Goal: Use online tool/utility: Use online tool/utility

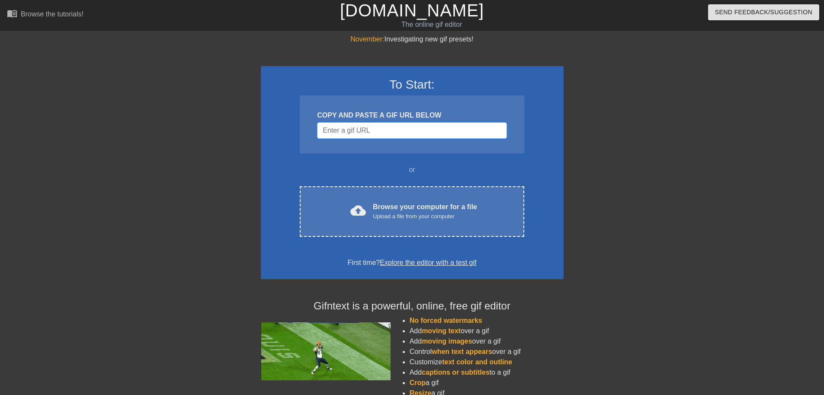
click at [366, 133] on input "Username" at bounding box center [411, 130] width 189 height 16
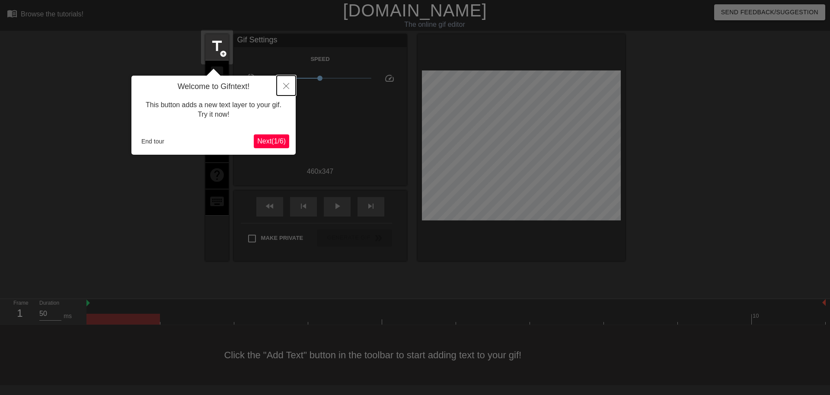
click at [287, 86] on icon "Close" at bounding box center [286, 86] width 6 height 6
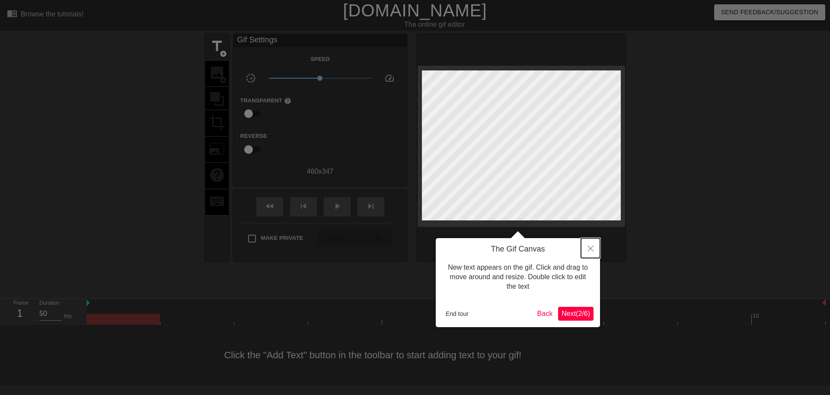
click at [593, 248] on button "Close" at bounding box center [590, 248] width 19 height 20
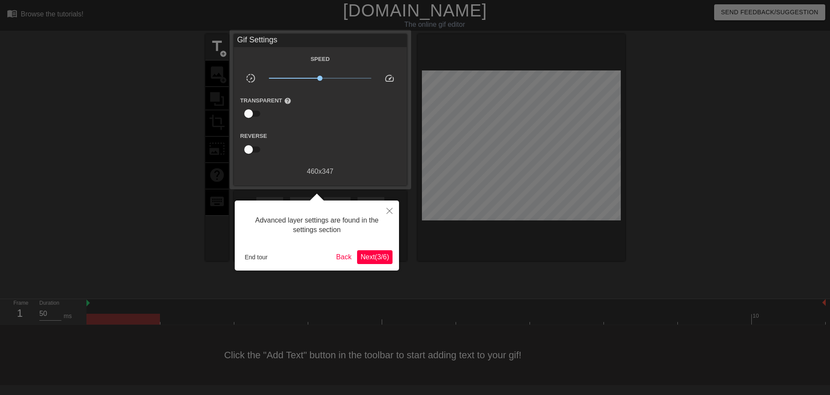
click at [383, 253] on span "Next ( 3 / 6 )" at bounding box center [375, 256] width 29 height 7
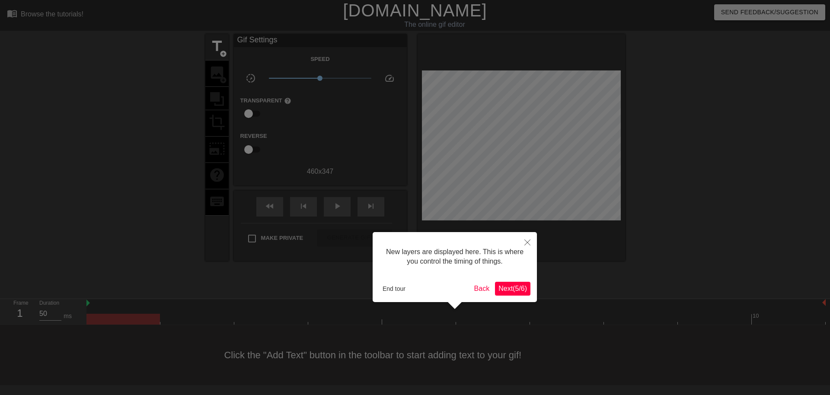
scroll to position [7, 0]
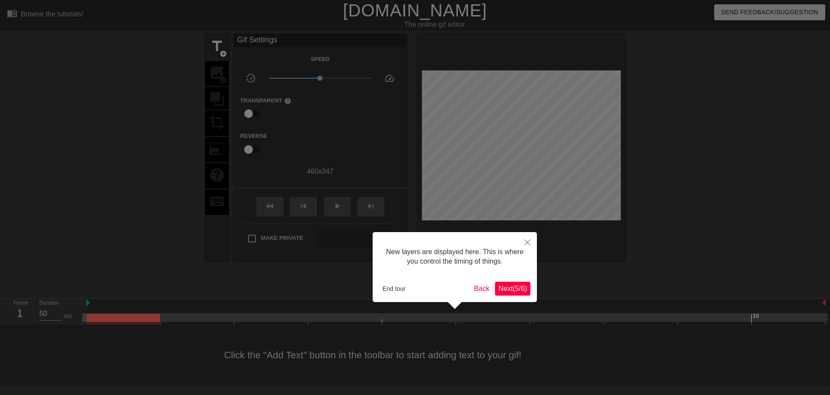
click at [520, 287] on span "Next ( 5 / 6 )" at bounding box center [512, 288] width 29 height 7
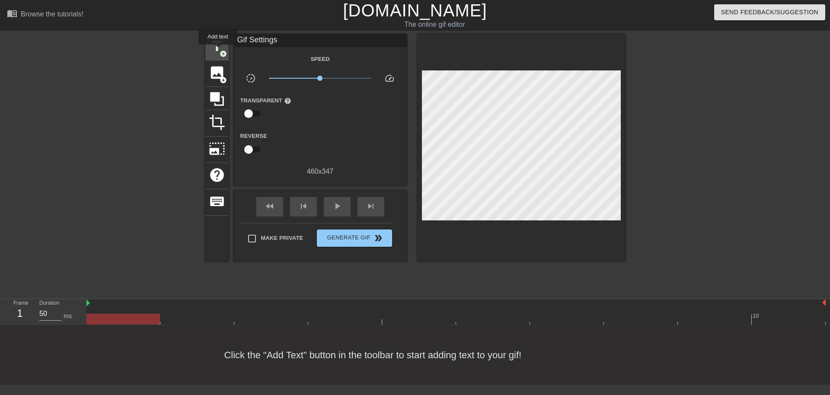
click at [218, 51] on span "title" at bounding box center [217, 46] width 16 height 16
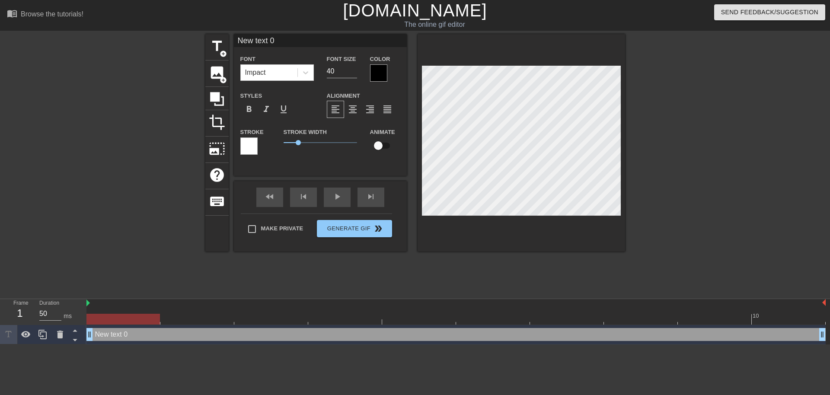
scroll to position [1, 3]
click at [383, 73] on div at bounding box center [378, 72] width 17 height 17
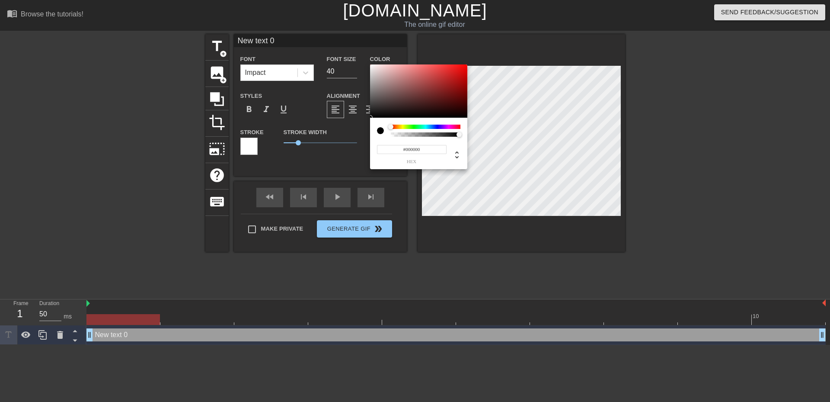
click at [380, 131] on div at bounding box center [380, 130] width 7 height 7
type input "0"
type input "1"
drag, startPoint x: 437, startPoint y: 136, endPoint x: 493, endPoint y: 143, distance: 56.7
click at [493, 143] on div "0 r 0 g 0 b 1 a" at bounding box center [415, 201] width 830 height 402
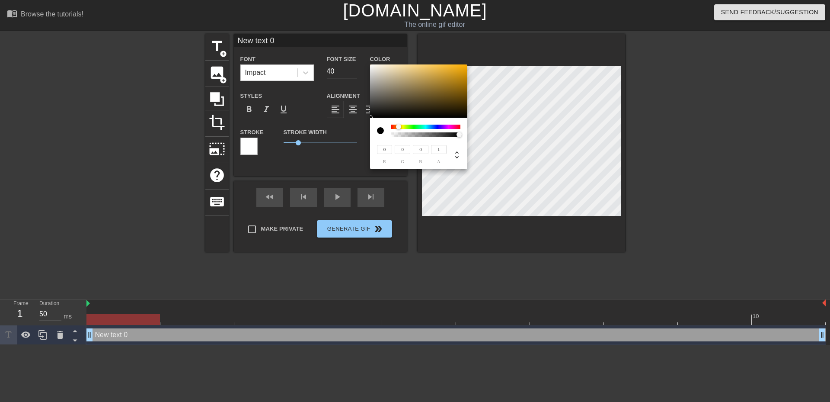
type input "182"
type input "147"
type input "139"
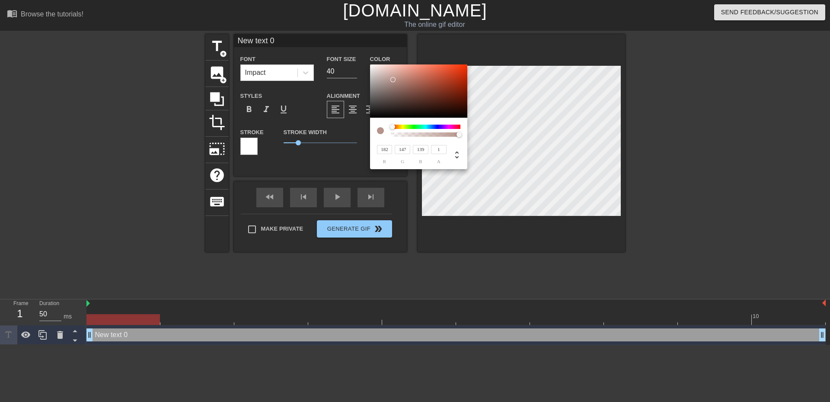
type input "184"
type input "143"
type input "194"
type input "153"
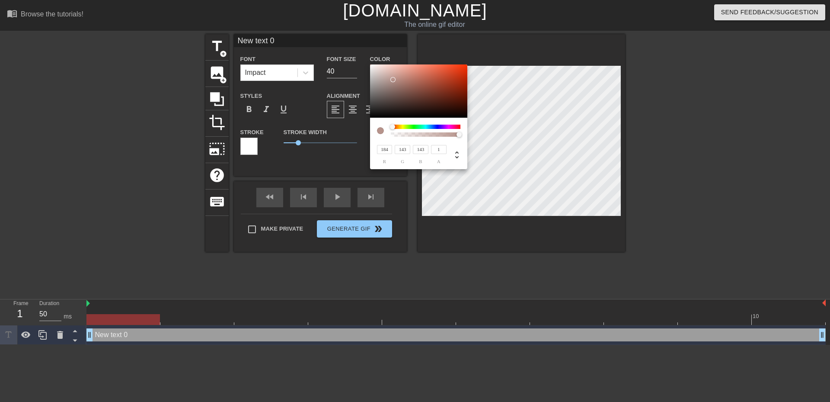
type input "153"
type input "242"
type input "240"
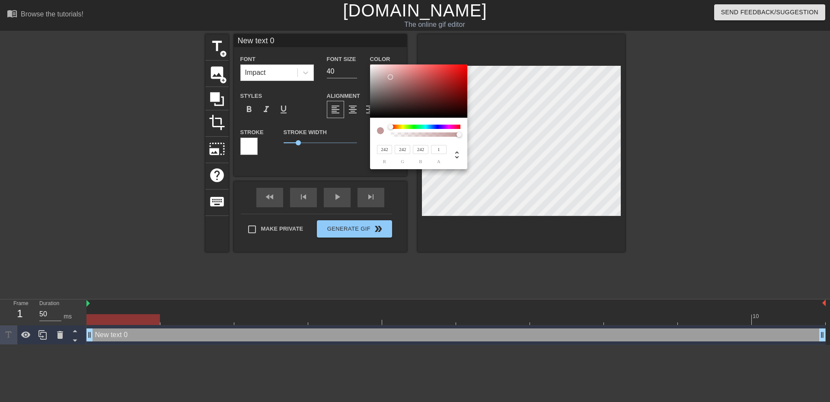
type input "240"
type input "191"
type input "186"
type input "80"
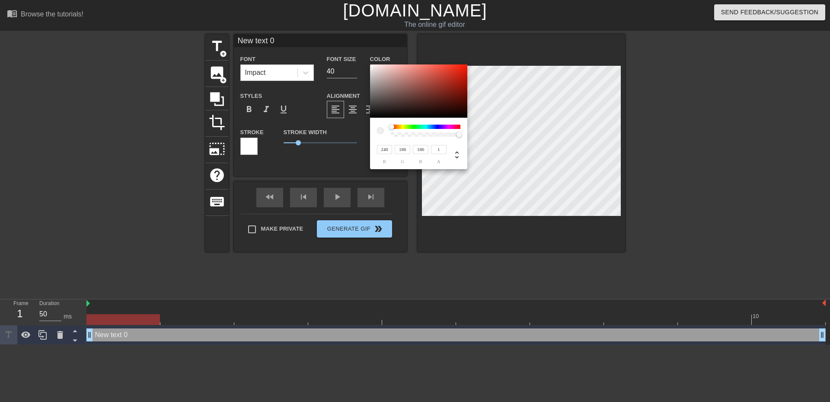
type input "80"
type input "242"
type input "81"
type input "246"
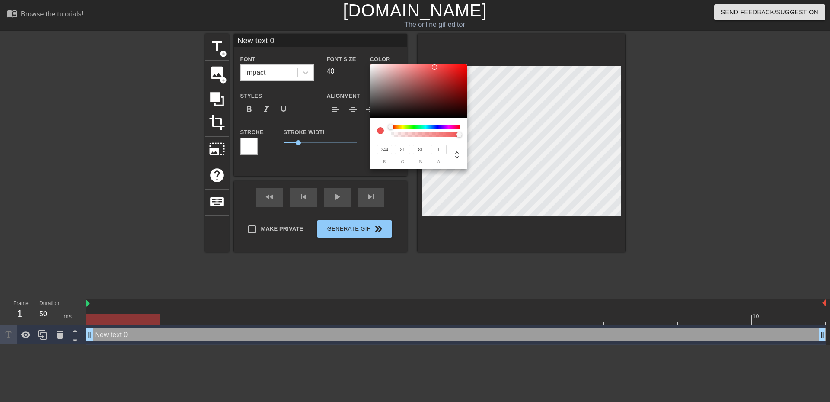
type input "82"
type input "248"
type input "83"
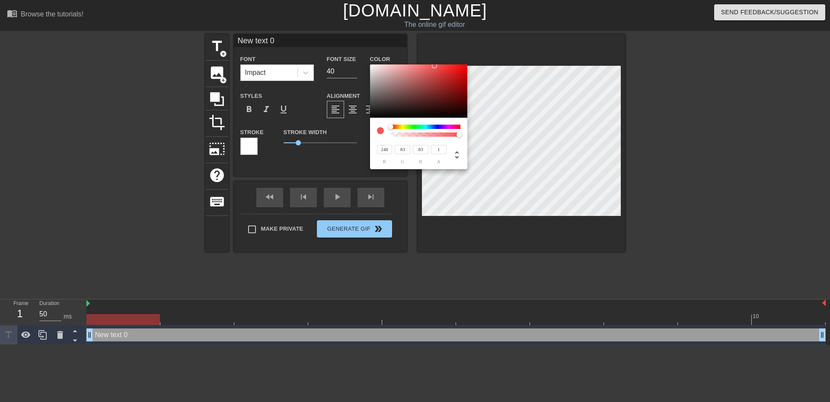
click at [370, 66] on div at bounding box center [418, 91] width 97 height 54
type input "242"
click at [372, 66] on div at bounding box center [418, 91] width 97 height 54
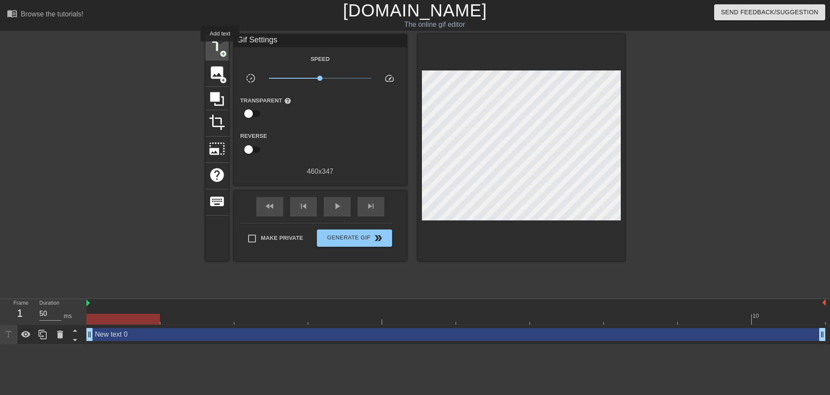
click at [220, 48] on span "title" at bounding box center [217, 46] width 16 height 16
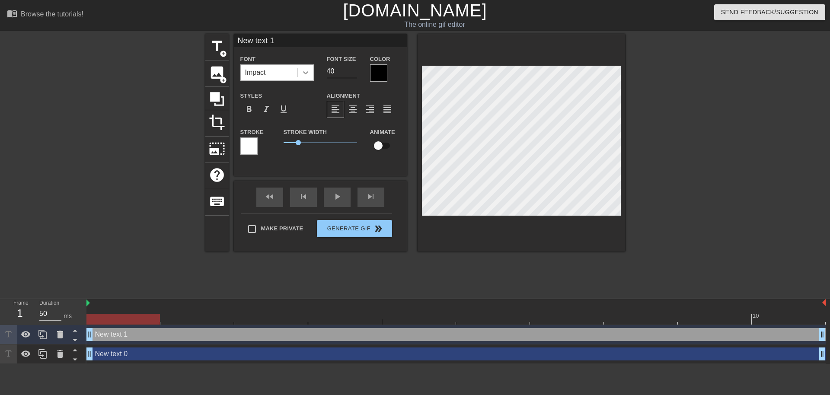
click at [305, 75] on icon at bounding box center [305, 72] width 9 height 9
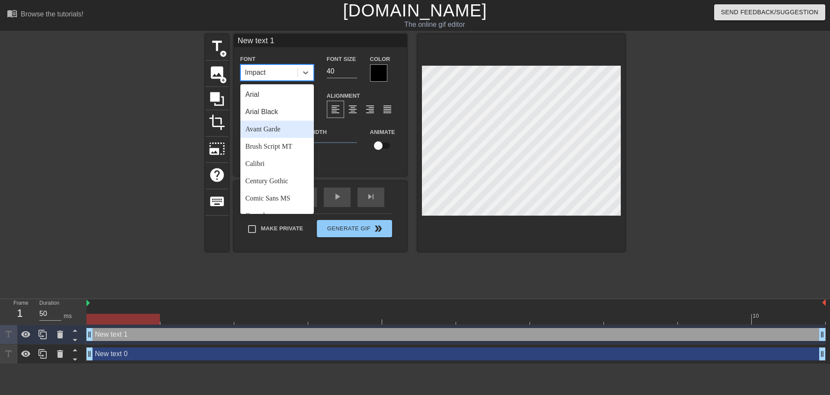
click at [277, 127] on div "Avant Garde" at bounding box center [276, 129] width 73 height 17
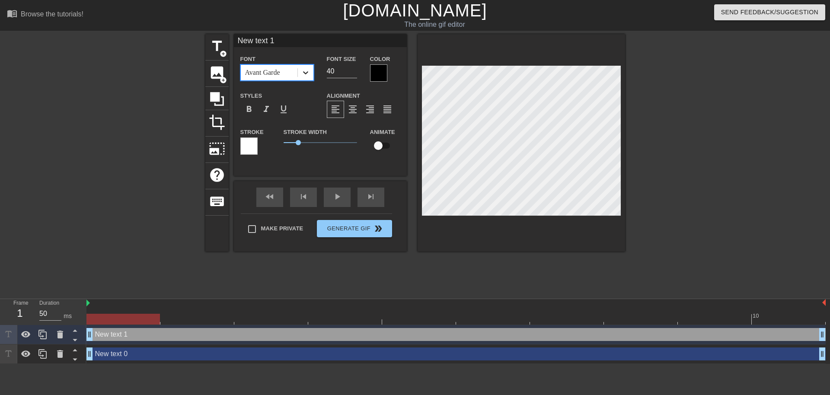
click at [308, 75] on icon at bounding box center [305, 72] width 9 height 9
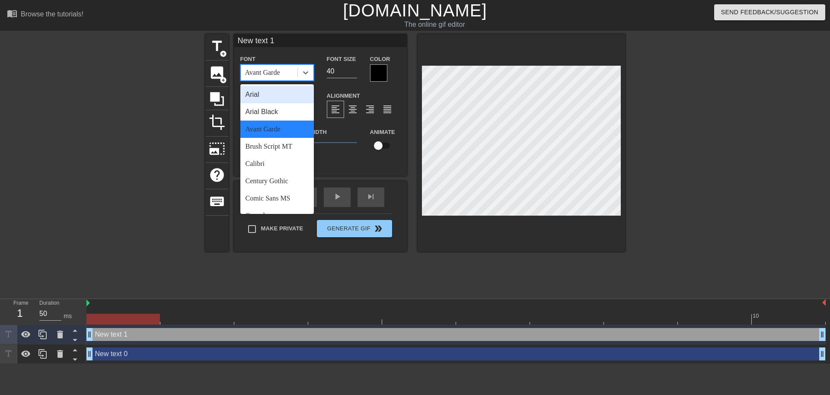
click at [276, 92] on div "Arial" at bounding box center [276, 94] width 73 height 17
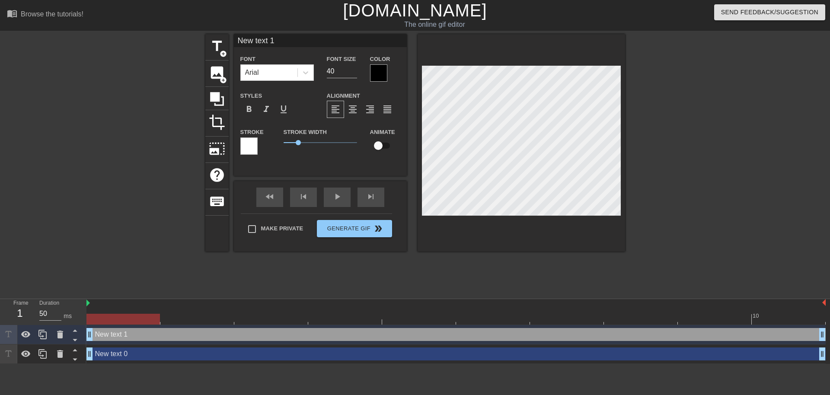
click at [250, 146] on div at bounding box center [248, 145] width 17 height 17
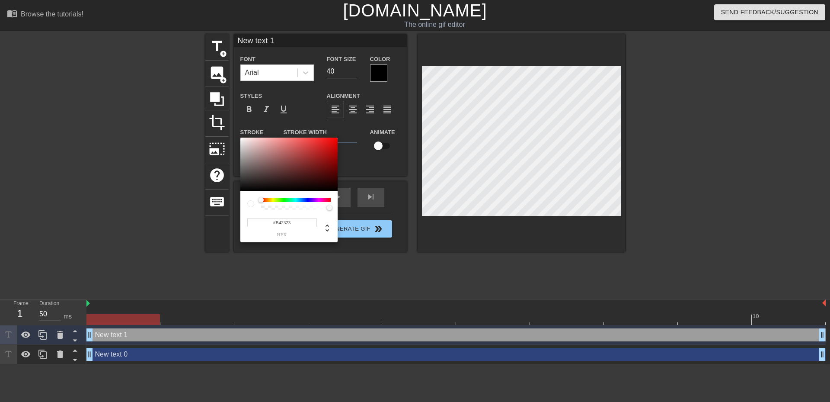
type input "#B42222"
click at [319, 153] on div at bounding box center [288, 164] width 97 height 54
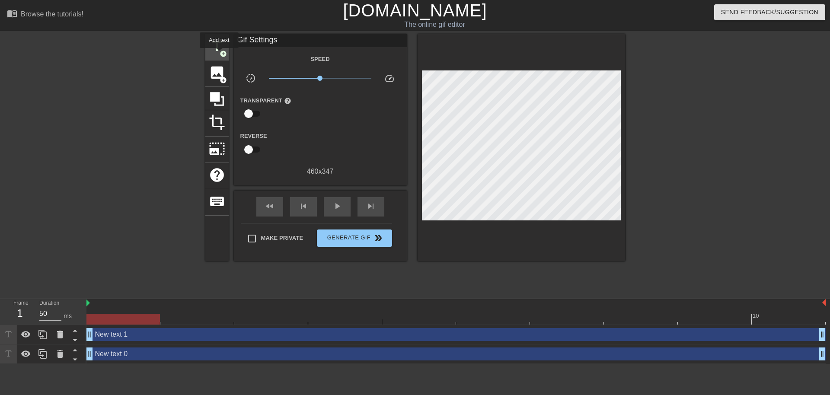
click at [220, 50] on span "add_circle" at bounding box center [223, 53] width 7 height 7
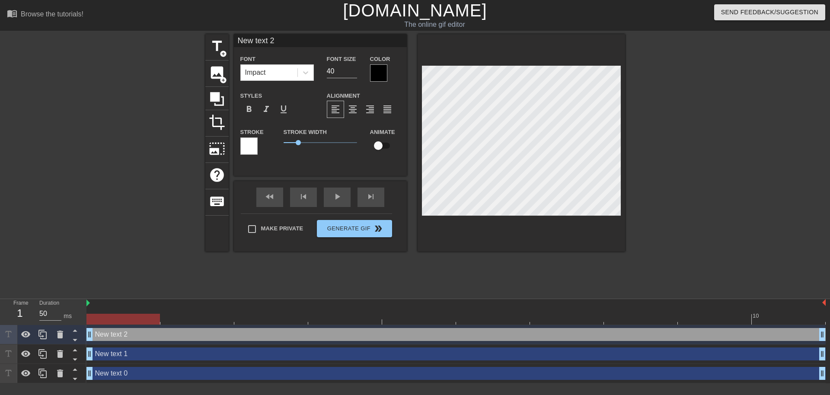
type input "New text 1"
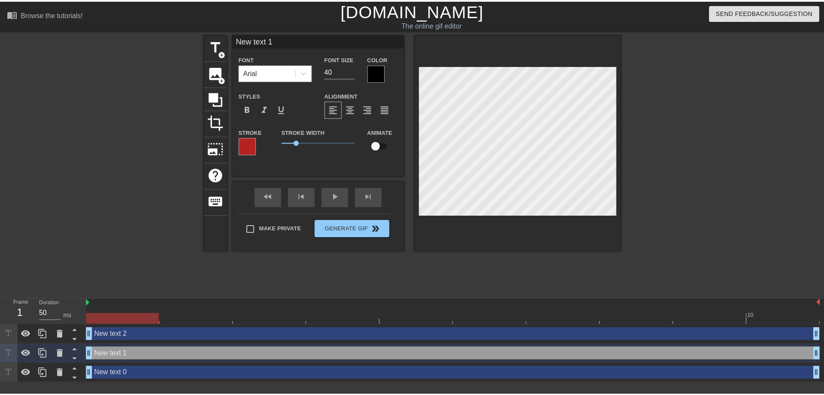
scroll to position [1, 1]
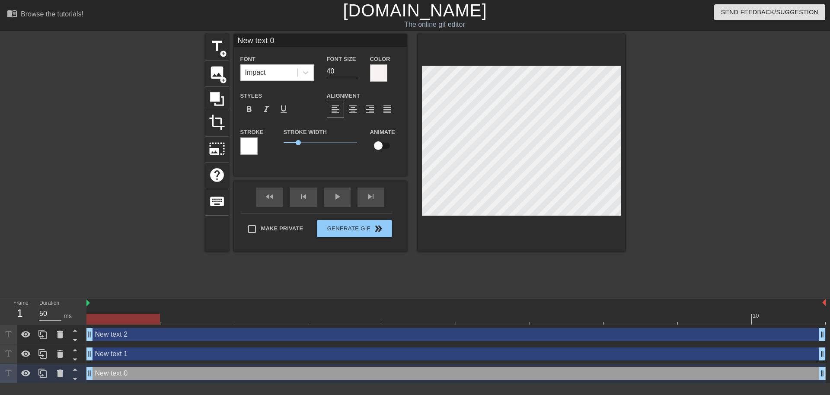
click at [741, 185] on div "title add_circle image add_circle crop photo_size_select_large help keyboard Ne…" at bounding box center [415, 163] width 830 height 259
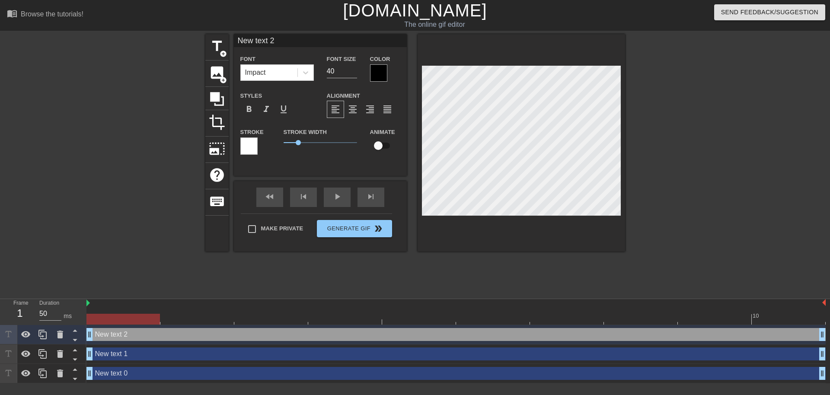
click at [739, 165] on div "title add_circle image add_circle crop photo_size_select_large help keyboard Ne…" at bounding box center [415, 163] width 830 height 259
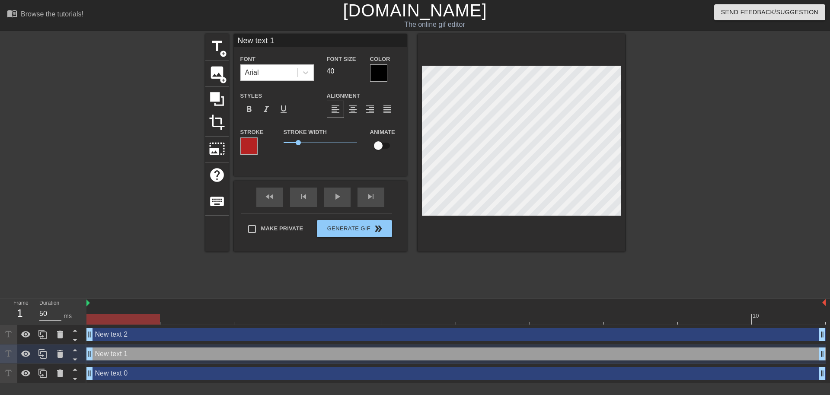
click at [769, 160] on div "title add_circle image add_circle crop photo_size_select_large help keyboard Ne…" at bounding box center [415, 163] width 830 height 259
click at [215, 54] on span "title" at bounding box center [217, 46] width 16 height 16
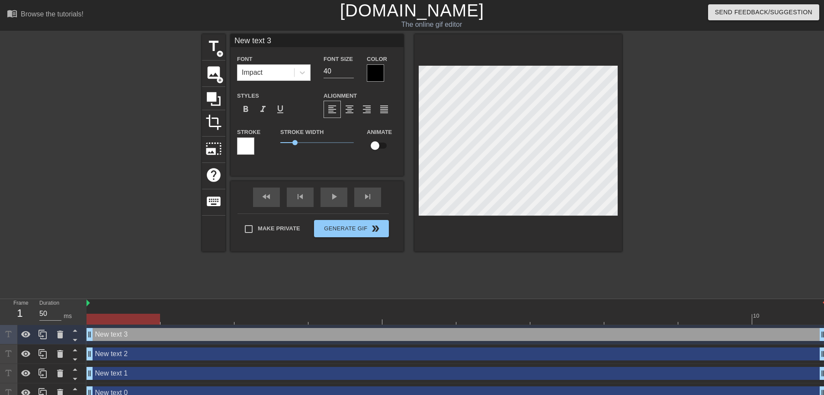
scroll to position [1, 3]
type input "D"
type textarea "D"
type input "DE"
type textarea "DE"
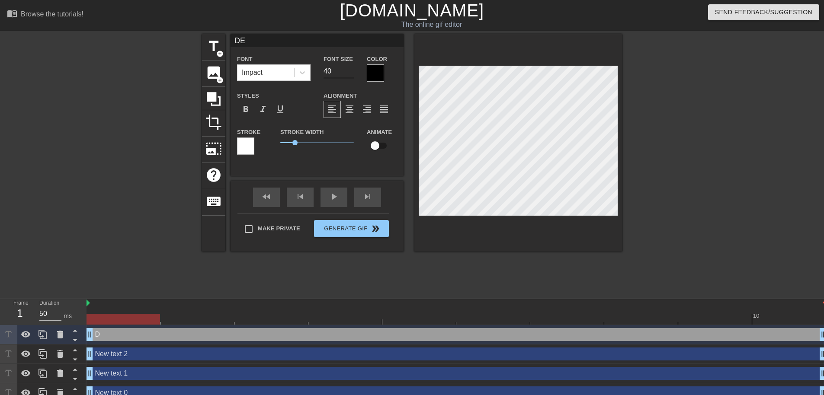
type input "DEV"
type textarea "DEV"
type input "[DEMOGRAPHIC_DATA]"
type textarea "[DEMOGRAPHIC_DATA]"
type input "DEVAN"
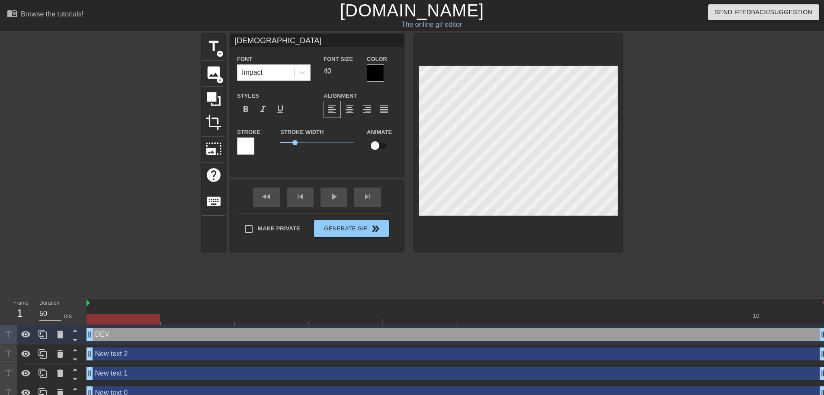
type textarea "DEVAN"
type input "DEVANT"
type textarea "DEVANTE"
type input "DEVANTE"
type textarea "DEVANTE"
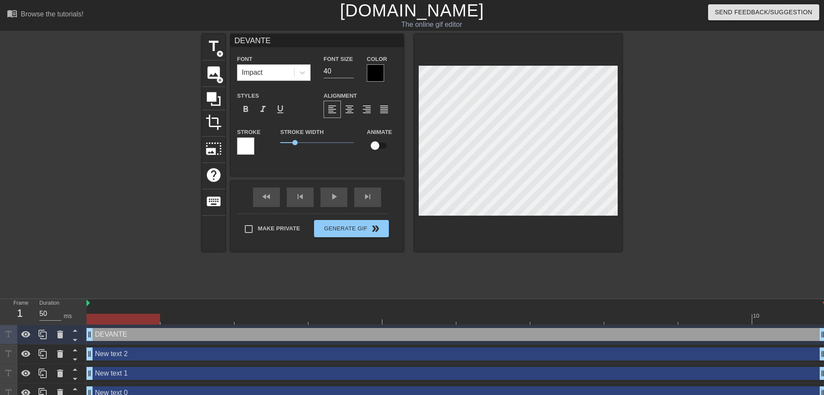
type input "DEVANTE S"
type textarea "DEVANTE S"
type input "DEVANTE SU"
type textarea "DEVANTE SU"
type input "DEVANTE SUR"
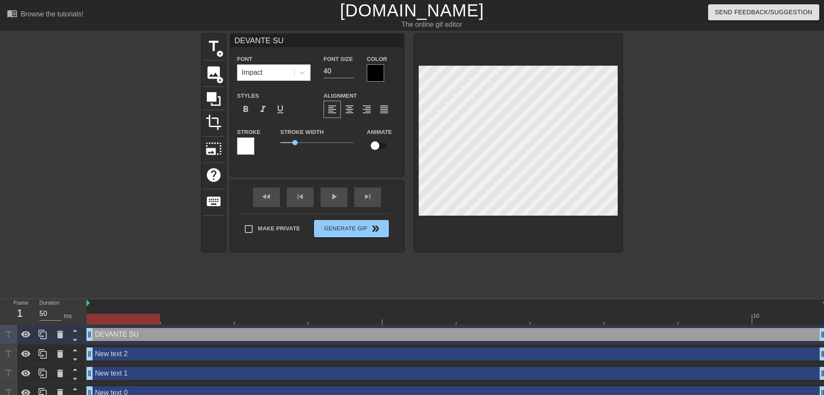
type textarea "DEVANTE SUR"
type input "DEVANTE SURV"
type textarea "DEVANTE SURV"
type input "DEVANTE SURVI"
type textarea "DEVANTE SURVI"
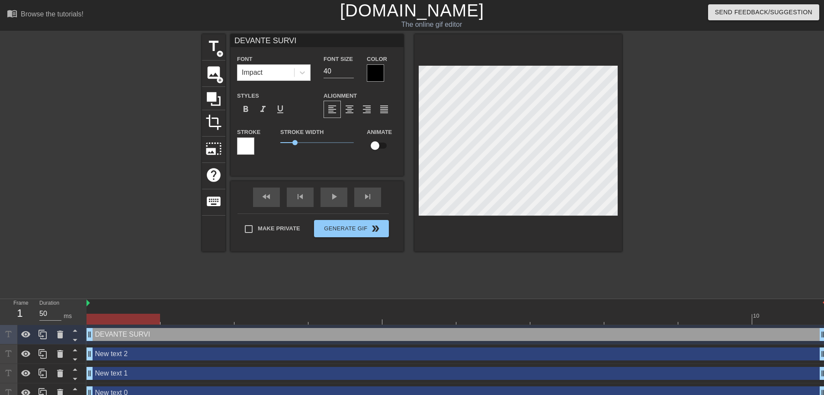
type input "DEVANTE SURVIV"
type textarea "DEVANTE SURVIV"
type input "DEVANTE SURVIVI"
type textarea "DEVANTE SURVIVI"
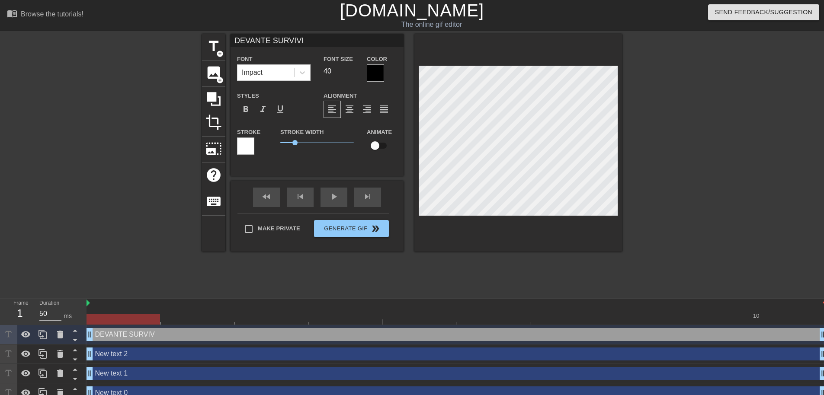
type input "DEVANTE SURVIVIN"
type textarea "DEVANTE SURVIVIN"
type input "DEVANTE SURVIVING"
type textarea "DEVANTE SURVIVING"
type input "DEVANTE SURVIVING"
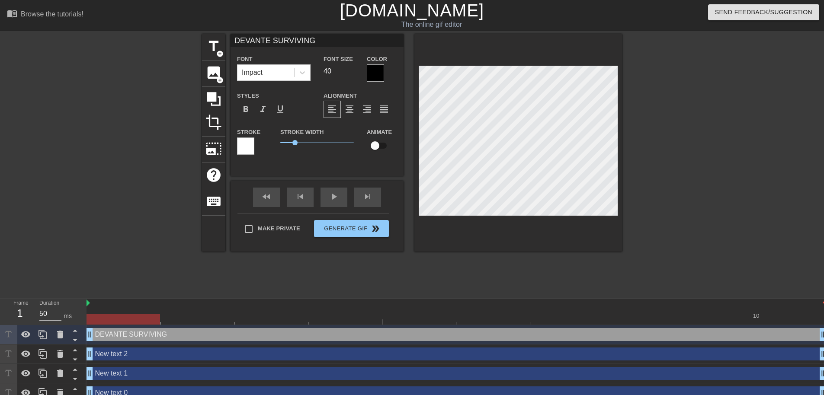
type textarea "DEVANTE SURVIVING"
type input "DEVANTE SURVIVINGI"
type textarea "DEVANTE SURVIVING I"
type input "DEVANTE SURVIVINGIN"
type textarea "DEVANTE SURVIVING IN"
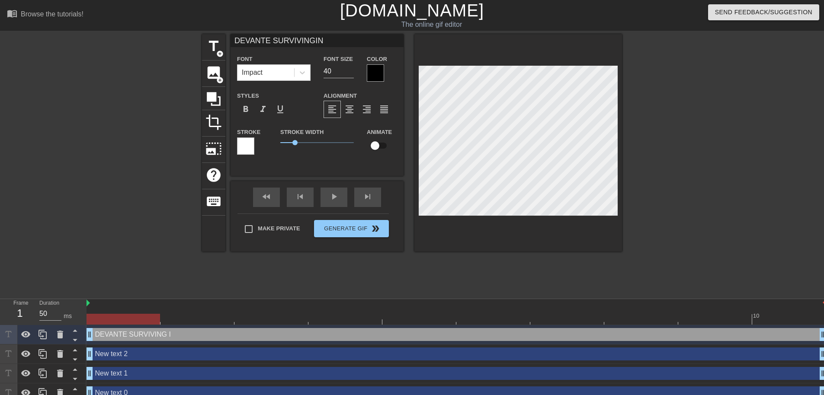
type input "DEVANTE SURVIVINGIN"
type textarea "DEVANTE SURVIVING IN"
type input "DEVANTE SURVIVINGIN T"
type textarea "DEVANTE SURVIVING IN T"
type input "DEVANTE SURVIVINGIN TH"
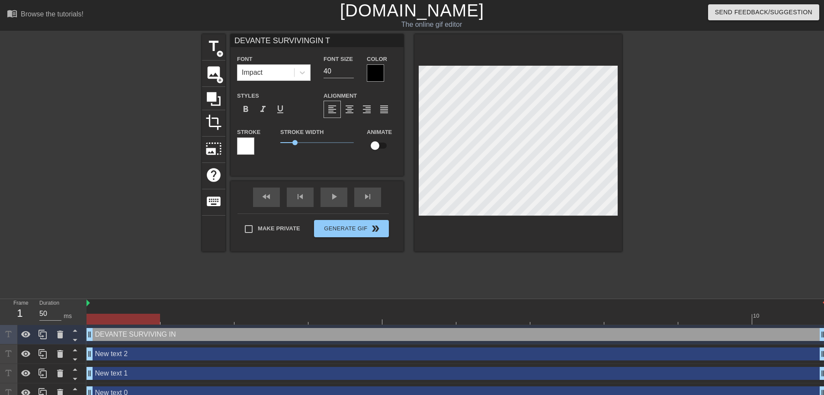
type textarea "DEVANTE SURVIVING IN TH"
type input "DEVANTE SURVIVINGIN THE"
type textarea "DEVANTE SURVIVING IN THE"
type input "DEVANTE SURVIVINGIN THE"
type textarea "DEVANTE SURVIVING IN THE"
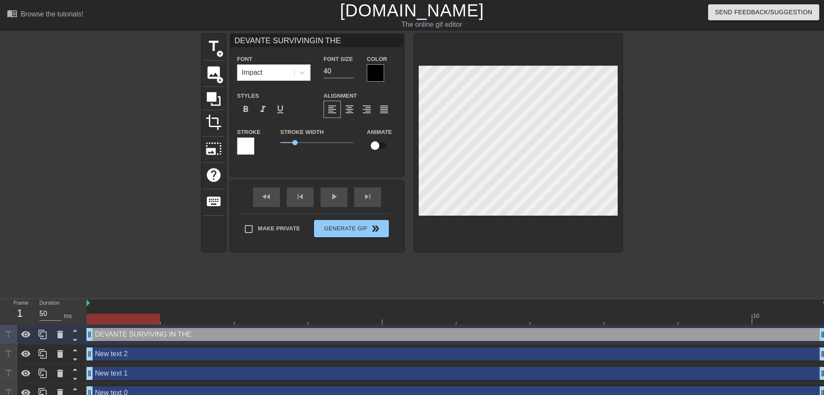
type input "DEVANTE SURVIVINGIN THE U"
type textarea "DEVANTE SURVIVING IN THE U"
type input "DEVANTE SURVIVINGIN THE US"
type textarea "DEVANTE SURVIVING IN THE [GEOGRAPHIC_DATA]"
type input "DEVANTE SURVIVINGIN THE [GEOGRAPHIC_DATA]"
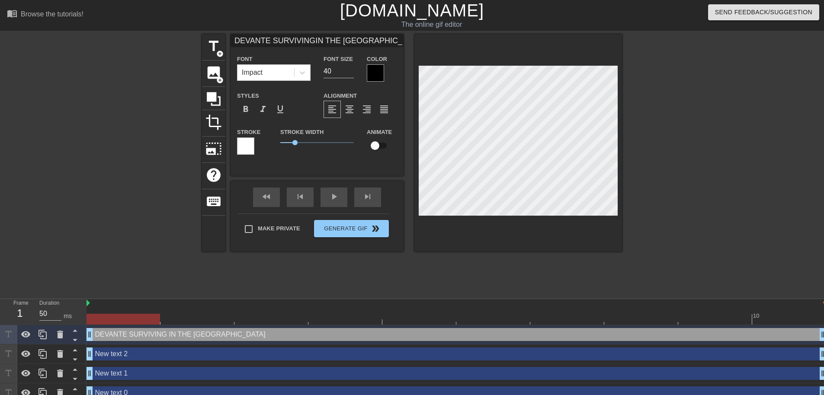
scroll to position [1, 3]
type textarea "DEVANTE SURVIVING IN THE [GEOGRAPHIC_DATA]"
type input "DEVANTE SURVIVINGIN THE [GEOGRAPHIC_DATA]"
type input "39"
click at [349, 72] on input "39" at bounding box center [338, 71] width 30 height 14
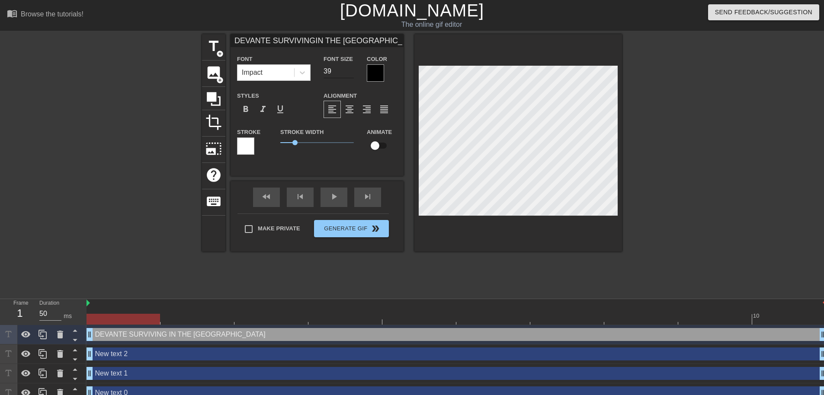
type input "DEVANTE SURVIVINGIN THE [GEOGRAPHIC_DATA]"
type input "38"
click at [349, 72] on input "38" at bounding box center [338, 71] width 30 height 14
type input "DEVANTE SURVIVINGIN THE [GEOGRAPHIC_DATA]"
type input "37"
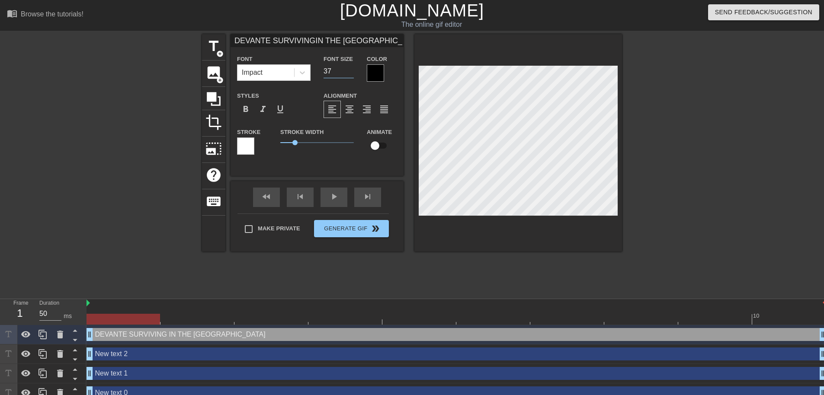
click at [349, 72] on input "37" at bounding box center [338, 71] width 30 height 14
type input "DEVANTE SURVIVINGIN THE [GEOGRAPHIC_DATA]"
type input "36"
click at [349, 72] on input "36" at bounding box center [338, 71] width 30 height 14
type input "DEVANTE SURVIVINGIN THE [GEOGRAPHIC_DATA]"
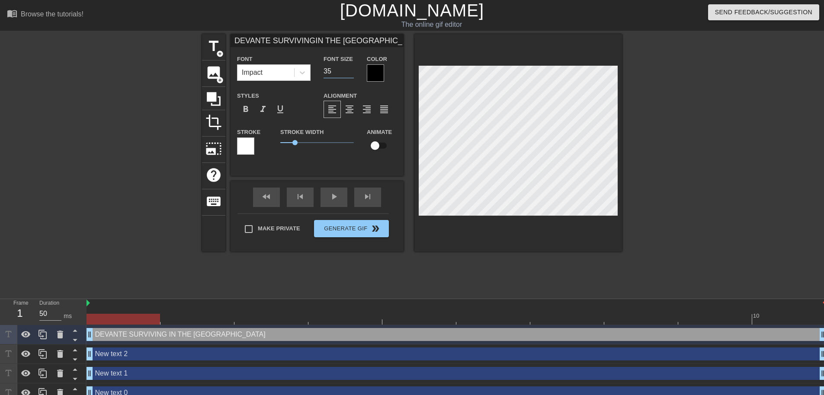
type input "35"
click at [349, 72] on input "35" at bounding box center [338, 71] width 30 height 14
type input "DEVANTE SURVIVINGIN THE [GEOGRAPHIC_DATA]"
type input "34"
click at [349, 72] on input "34" at bounding box center [338, 71] width 30 height 14
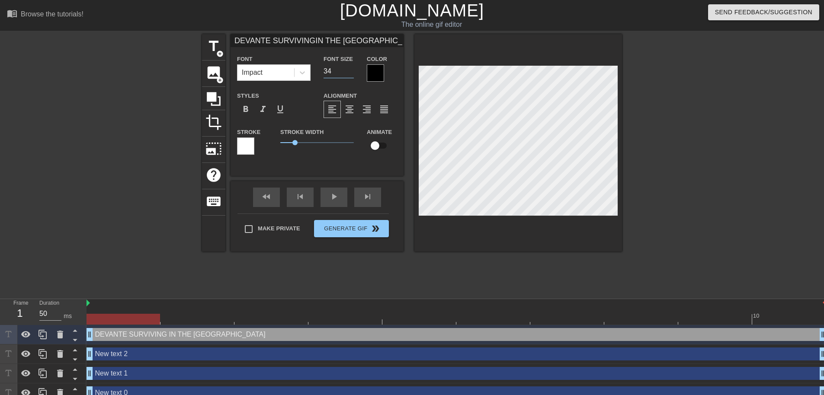
type input "DEVANTE SURVIVINGIN THE [GEOGRAPHIC_DATA]"
type input "33"
click at [349, 72] on input "33" at bounding box center [338, 71] width 30 height 14
type input "DEVANTE SURVIVINGIN THE [GEOGRAPHIC_DATA]"
type input "32"
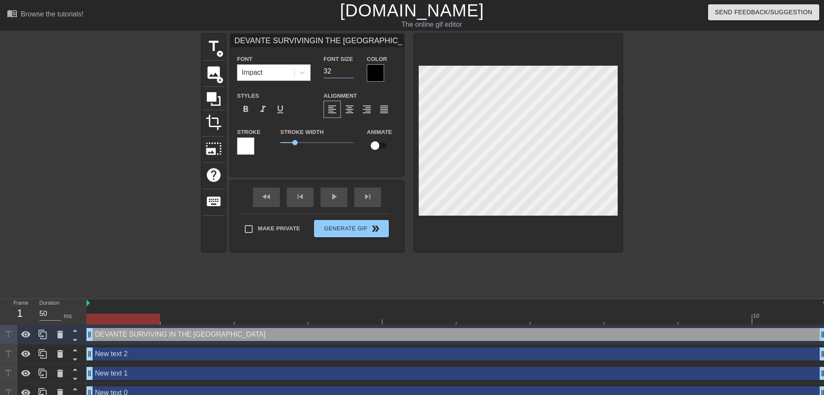
click at [349, 72] on input "32" at bounding box center [338, 71] width 30 height 14
type input "DEVANTE SURVIVINGIN THE [GEOGRAPHIC_DATA]"
type input "31"
click at [349, 72] on input "31" at bounding box center [338, 71] width 30 height 14
type input "DEVANTE SURVIVINGIN THE [GEOGRAPHIC_DATA]"
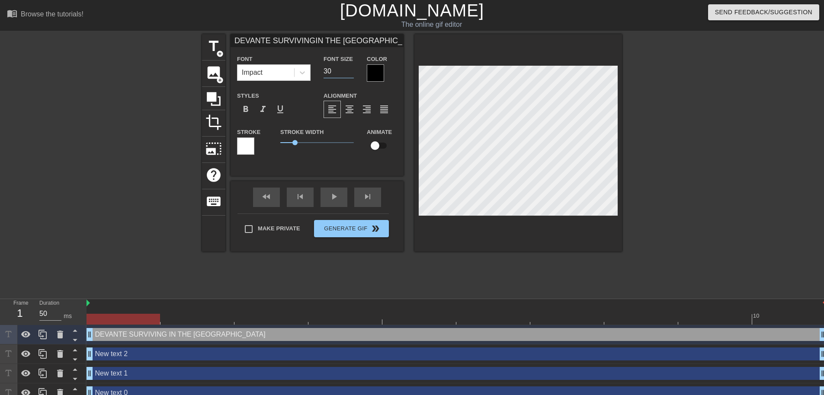
type input "30"
click at [349, 72] on input "30" at bounding box center [338, 71] width 30 height 14
type input "DEVANTE SURVIVINGIN THE [GEOGRAPHIC_DATA]"
type input "29"
click at [349, 72] on input "29" at bounding box center [338, 71] width 30 height 14
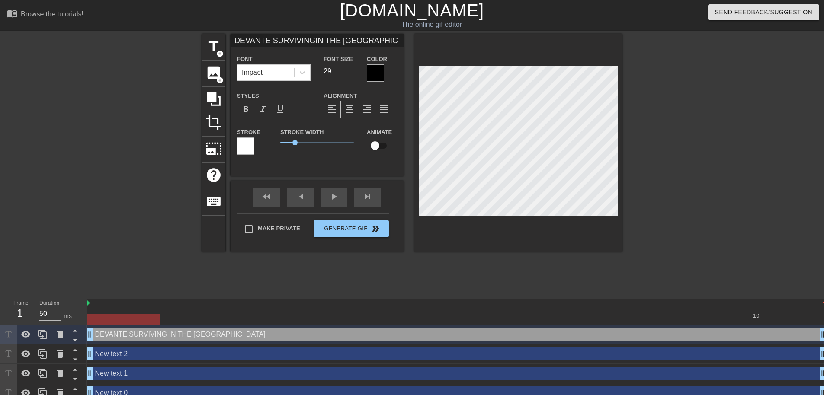
type input "DEVANTE SURVIVINGIN THE [GEOGRAPHIC_DATA]"
type input "28"
click at [349, 72] on input "28" at bounding box center [338, 71] width 30 height 14
type input "DEVANTE SURVIVINGIN THE [GEOGRAPHIC_DATA]"
type input "27"
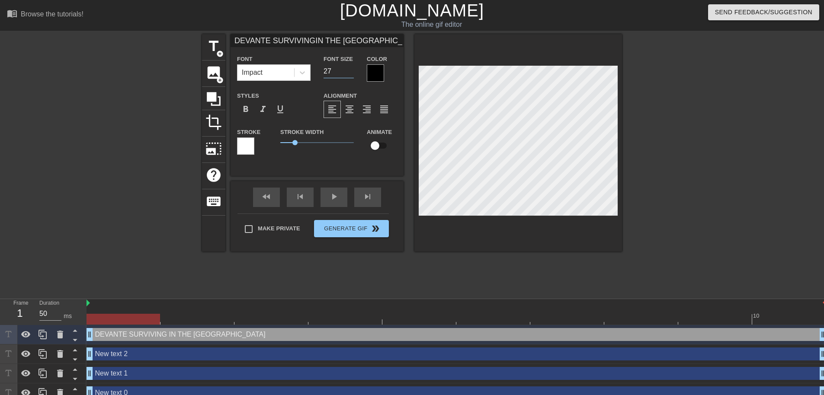
click at [349, 72] on input "27" at bounding box center [338, 71] width 30 height 14
type input "DEVANTE SURVIVINGIN THE [GEOGRAPHIC_DATA]"
type input "26"
click at [349, 72] on input "26" at bounding box center [338, 71] width 30 height 14
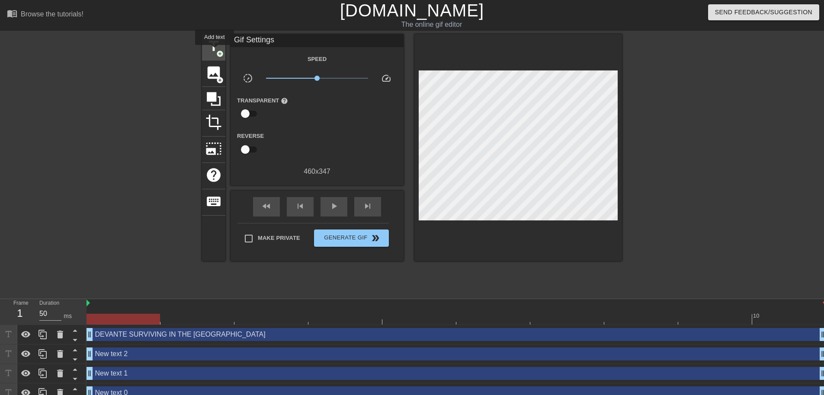
click at [214, 51] on span "title" at bounding box center [213, 46] width 16 height 16
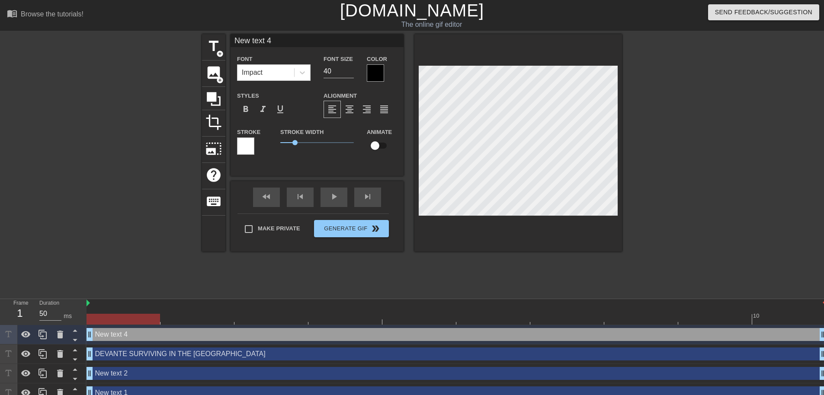
scroll to position [1, 1]
type input "A"
type textarea "A"
type input "AL"
type textarea "AL"
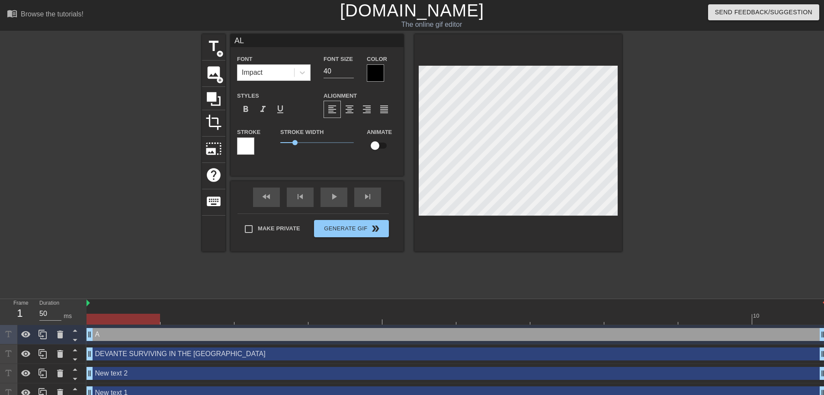
type input "ALS"
type textarea "ALS"
type input "ALSO"
type textarea "ALSO"
type input "ALSO"
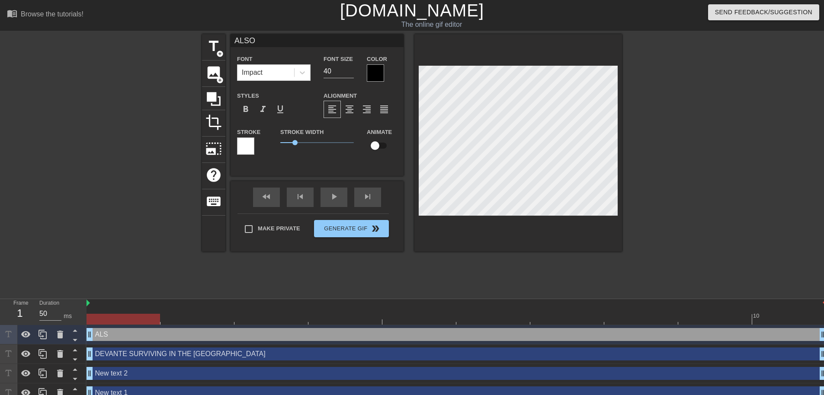
type textarea "ALSO"
type input "ALSO C"
type textarea "ALSO C"
type input "ALSO"
type textarea "ALSO"
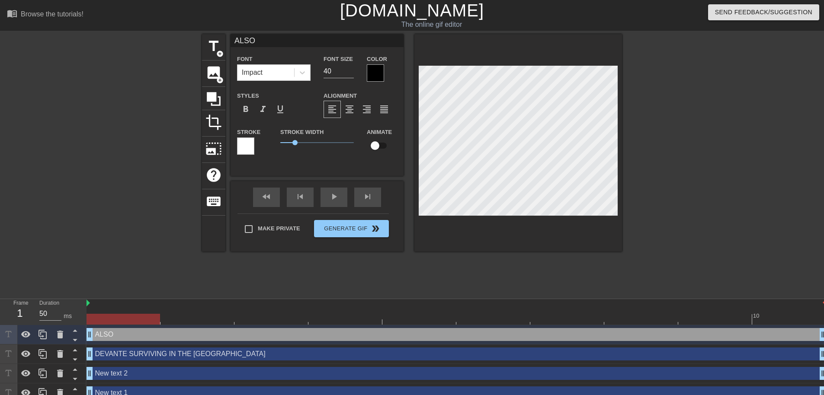
type input "ALSO D"
type textarea "ALSO D"
type input "ALSO DE"
type textarea "ALSO DE"
type input "ALSO DEV"
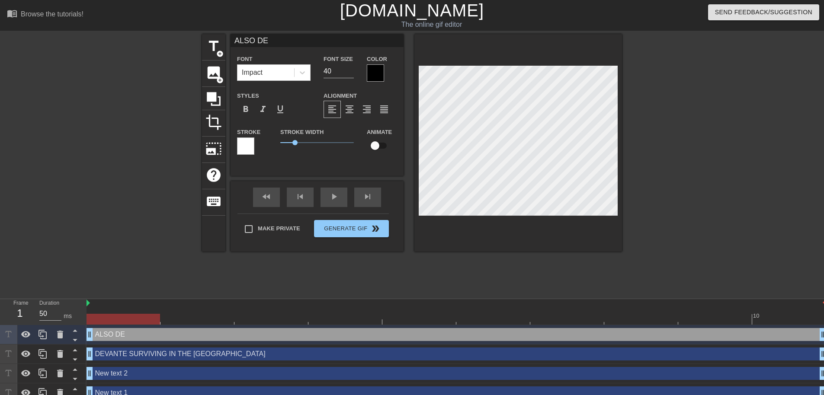
type textarea "ALSO DEV"
type input "ALSO [DEMOGRAPHIC_DATA]"
type textarea "ALSO [DEMOGRAPHIC_DATA]"
type input "ALSO DEVAN"
type textarea "ALSO DEVAN"
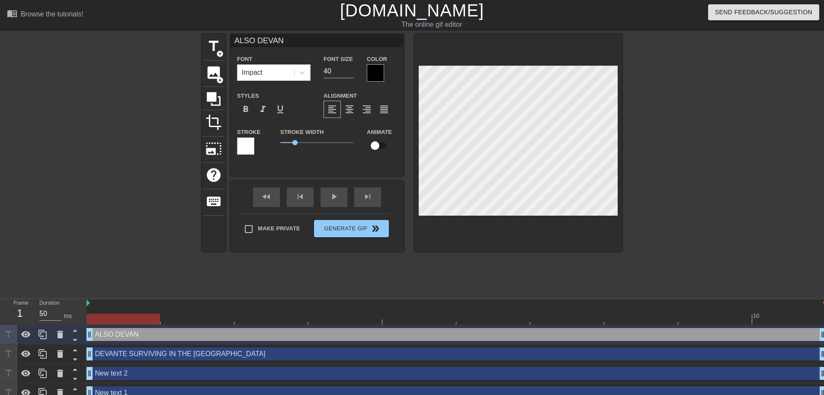
type input "ALSO DEVANT"
type textarea "ALSO DEVANT"
type input "ALSO DEVANTE"
type textarea "ALSO DEVANTE"
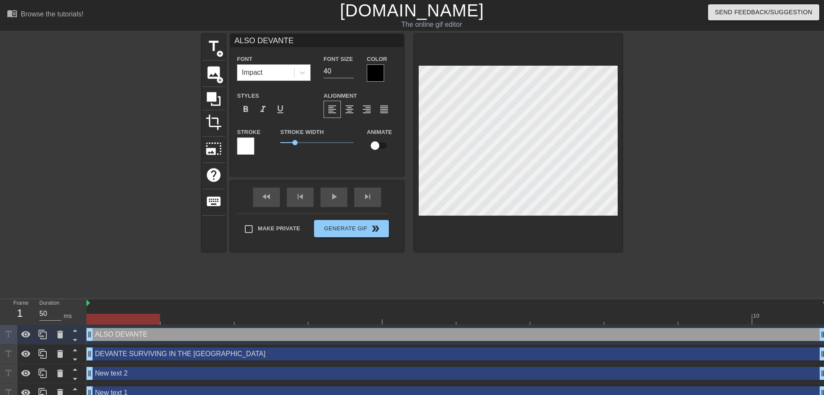
type input "ALSO DEVANT"
type textarea "ALSO DEVANT"
type input "ALSO DEVAN"
type textarea "ALSO DEVAN"
type input "ALSO [DEMOGRAPHIC_DATA]"
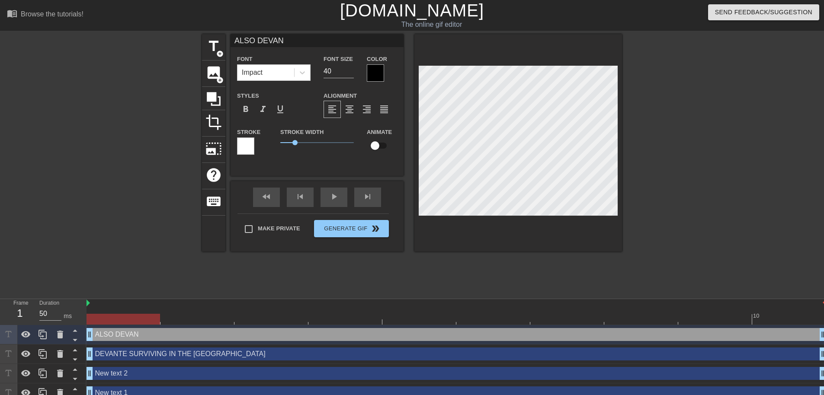
type textarea "ALSO [DEMOGRAPHIC_DATA]"
type input "ALSO DEV"
type textarea "ALSO DEV"
type input "ALSO [DEMOGRAPHIC_DATA]"
type textarea "ALSO [DEMOGRAPHIC_DATA]"
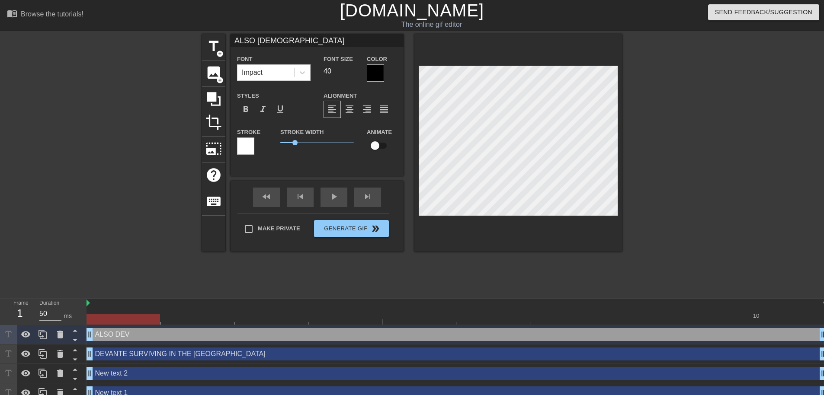
type input "ALSO DEVAN"
type textarea "ALSO DEVAN"
type input "ALSO DEVANT"
type textarea "ALSO DEVANTE"
type input "ALSO DEVANTE"
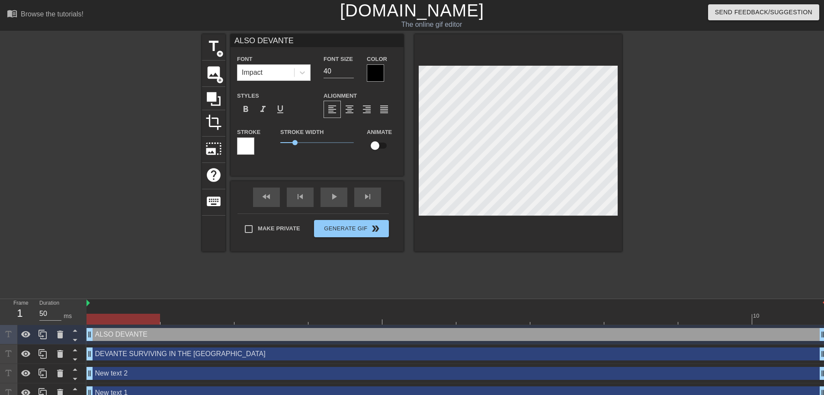
type textarea "ALSO DEVANTE"
type input "ALSO DEVANTE"
type textarea "ALSO DEVANTE,"
type input "ALSO DEVANTE,"
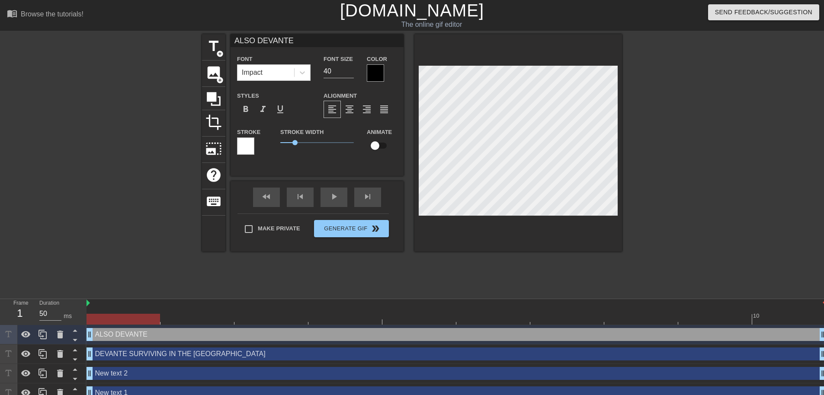
type textarea "ALSO DEVANTE,"
type input "ALSO DEVANTE, P"
type textarea "ALSO DEVANTE, P"
type input "ALSO DEVANTE, [GEOGRAPHIC_DATA]"
type textarea "ALSO DEVANTE, PAY"
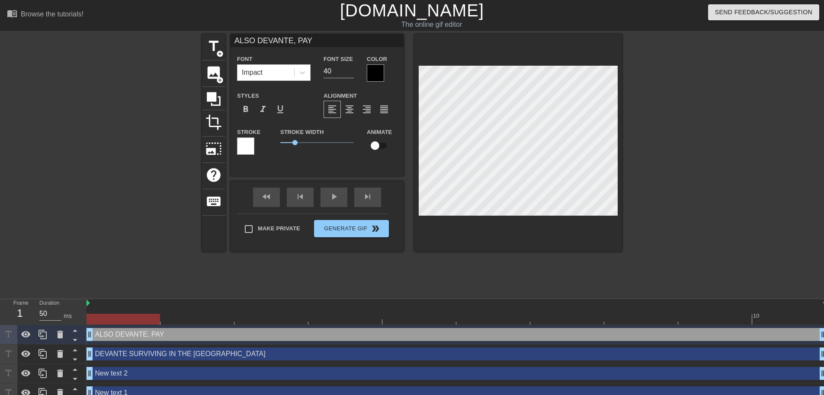
type input "ALSO DEVANTE, PAYI"
type textarea "ALSO DEVANTE, PAYI"
type input "ALSO DEVANTE, PAYIN"
type textarea "ALSO DEVANTE, PAYIN"
type input "ALSO DEVANTE, PAYING"
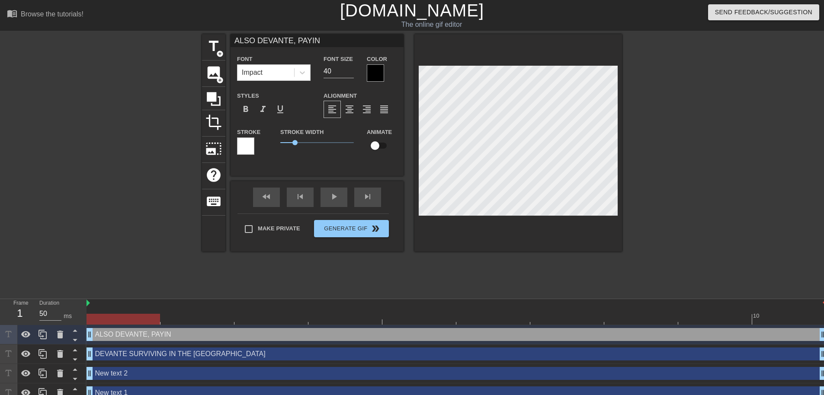
type textarea "ALSO DEVANTE, PAYING"
type input "ALSO DEVANTE, PAYING"
type textarea "ALSO DEVANTE, PAYING"
type input "ALSO DEVANTE, PAYING O"
type textarea "ALSO DEVANTE, PAYING O"
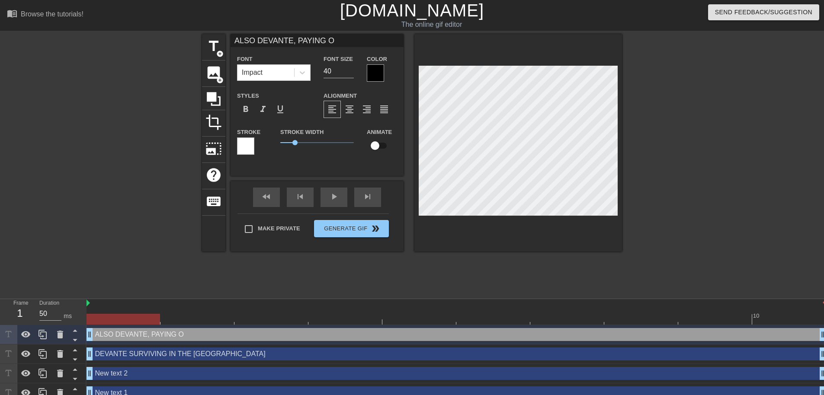
type input "ALSO DEVANTE, PAYING OF"
type textarea "ALSO DEVANTE, PAYING OF"
type input "ALSO DEVANTE, PAYING OFF"
type textarea "ALSO DEVANTE, PAYING OFF"
type input "ALSO DEVANTE, PAYING OFF"
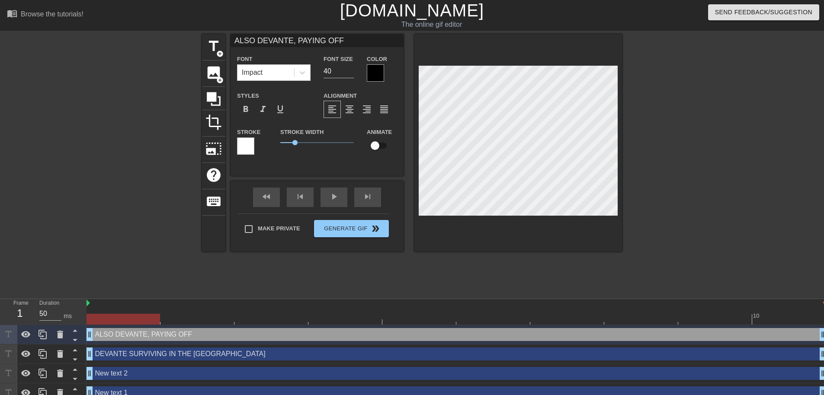
type textarea "ALSO DEVANTE, PAYING OFF"
type input "ALSO DEVANTE, PAYING OFF H"
type textarea "ALSO DEVANTE, PAYING OFF H"
type input "ALSO DEVANTE, PAYING OFF HI"
type textarea "ALSO DEVANTE, PAYING OFF HI"
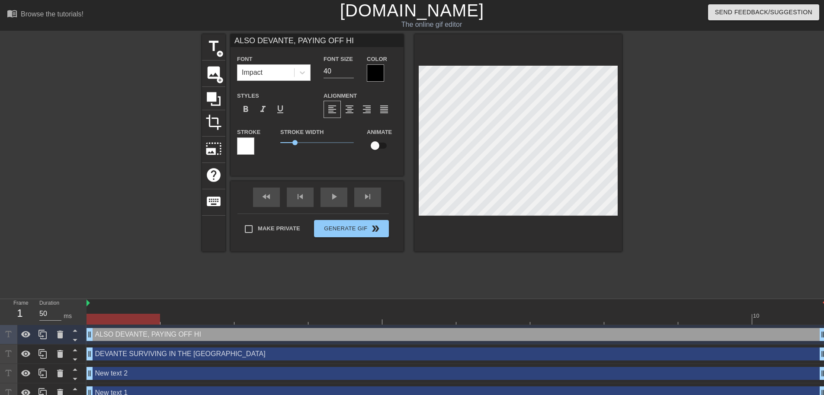
type input "ALSO DEVANTE, PAYING OFF HIS"
type textarea "ALSO DEVANTE, PAYING OFF HIS"
type input "ALSO DEVANTE, PAYING OFF HIS"
type textarea "ALSO DEVANTE, PAYING OFF HIS"
type input "ALSO DEVANTE, PAYING OFF HIS M"
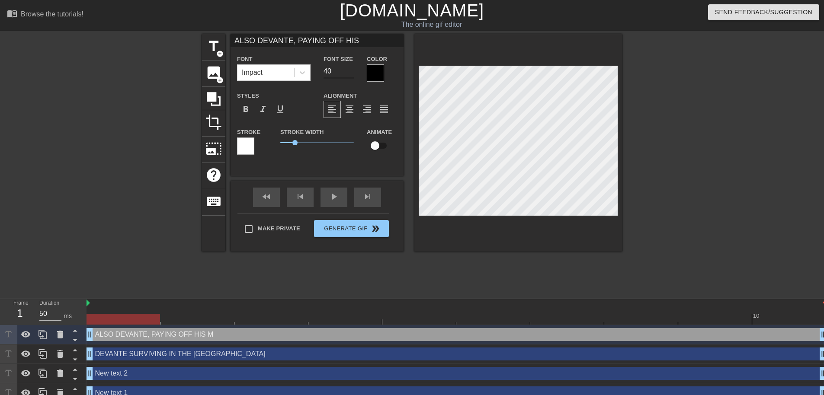
type textarea "ALSO DEVANTE, PAYING OFF HIS M"
type input "ALSO DEVANTE, PAYING OFF HIS MU"
type textarea "ALSO DEVANTE, PAYING OFF HIS MU"
type input "ALSO DEVANTE, PAYING OFF HIS MUS"
type textarea "ALSO DEVANTE, PAYING OFF HIS MUS"
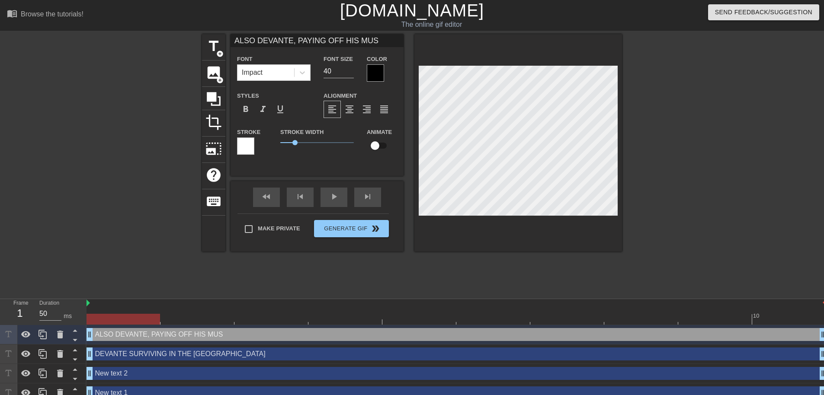
type input "ALSO DEVANTE, PAYING OFF HIS MUSA"
type textarea "ALSO DEVANTE, PAYING OFF HIS MUSA"
click at [677, 132] on div "title add_circle image add_circle crop photo_size_select_large help keyboard AL…" at bounding box center [412, 163] width 824 height 259
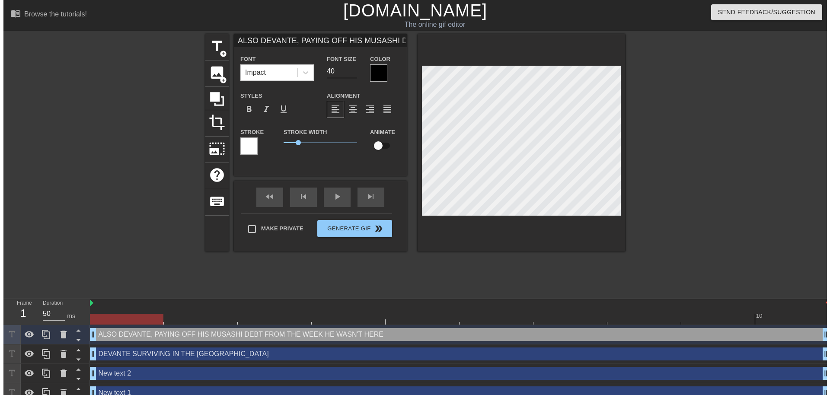
scroll to position [1, 3]
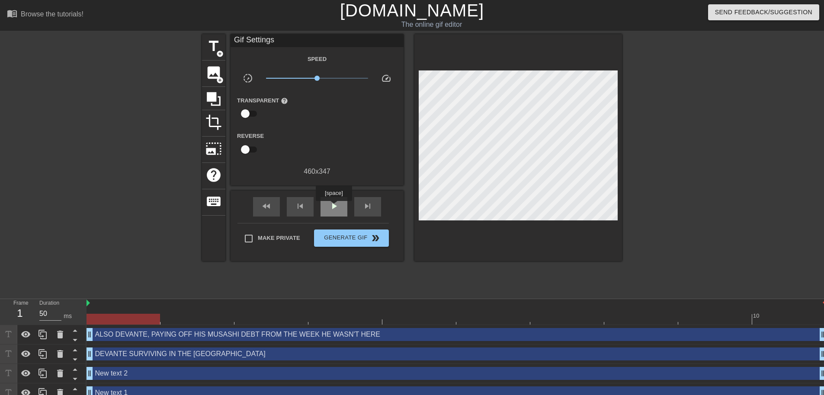
click at [333, 207] on span "play_arrow" at bounding box center [334, 206] width 10 height 10
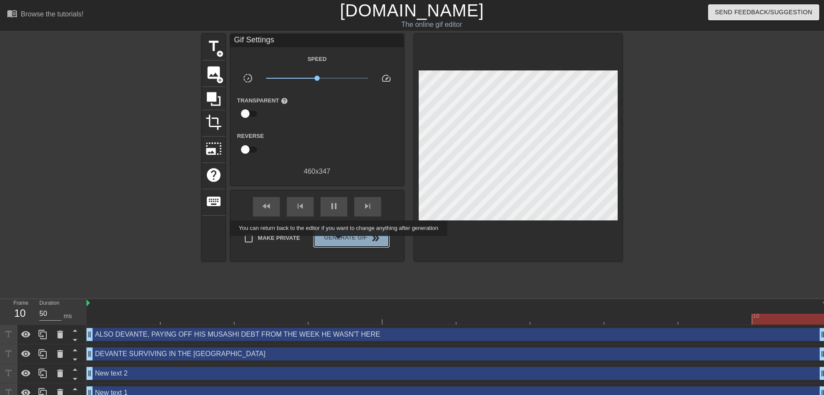
click at [339, 242] on span "Generate Gif double_arrow" at bounding box center [351, 238] width 68 height 10
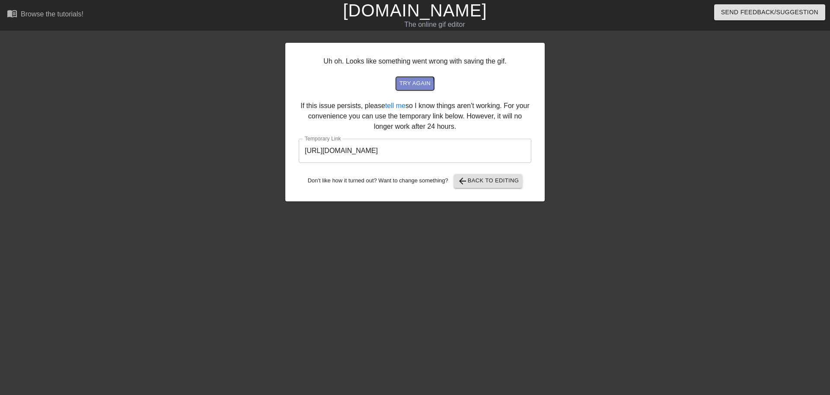
click at [408, 85] on span "try again" at bounding box center [414, 84] width 31 height 10
